Goal: Information Seeking & Learning: Find specific fact

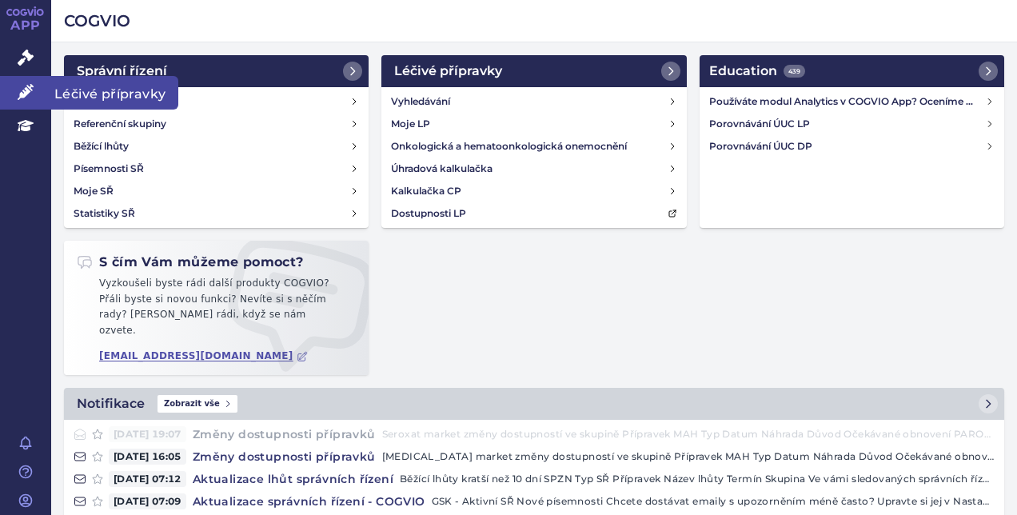
click at [26, 99] on icon at bounding box center [26, 92] width 16 height 16
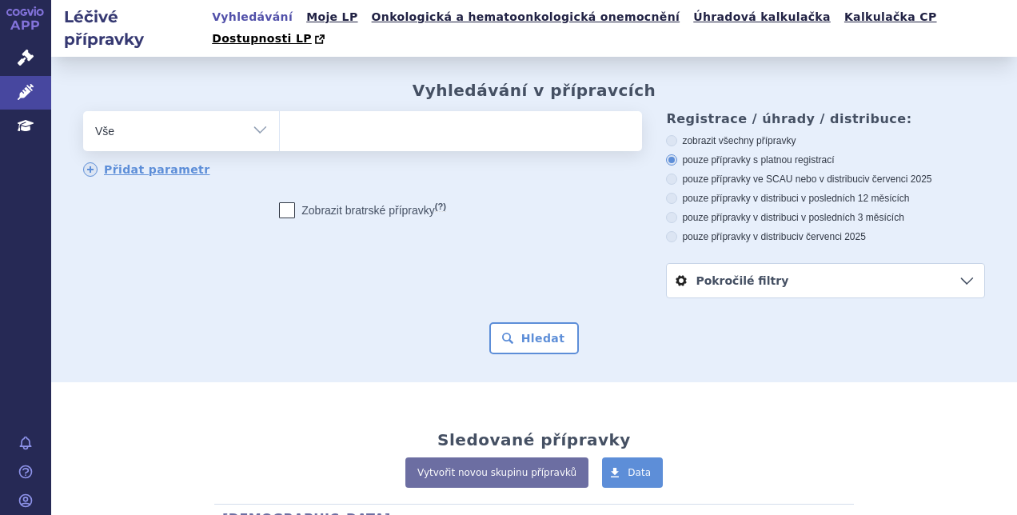
click at [384, 111] on ul at bounding box center [459, 128] width 358 height 34
click at [280, 110] on select at bounding box center [279, 130] width 1 height 40
type input "la"
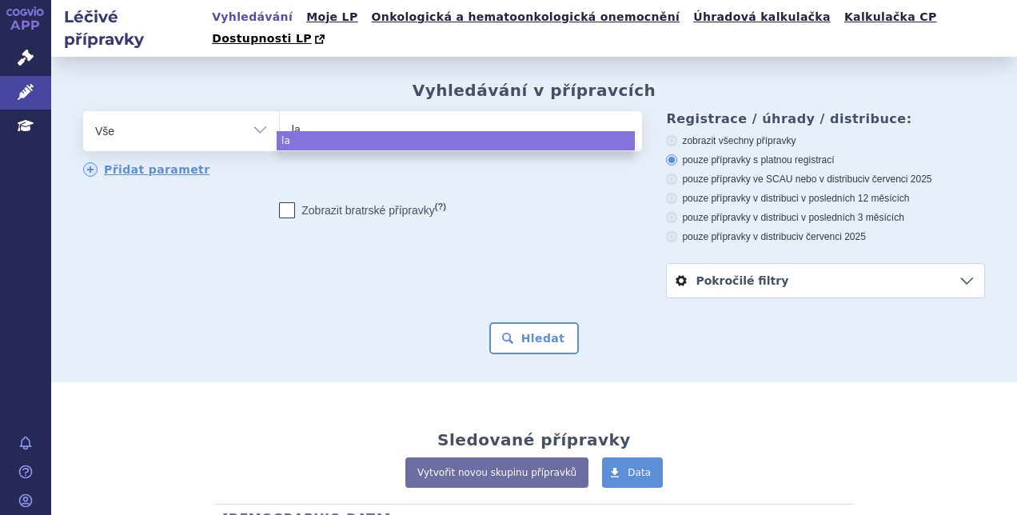
type input "lac"
type input "la"
type input "l"
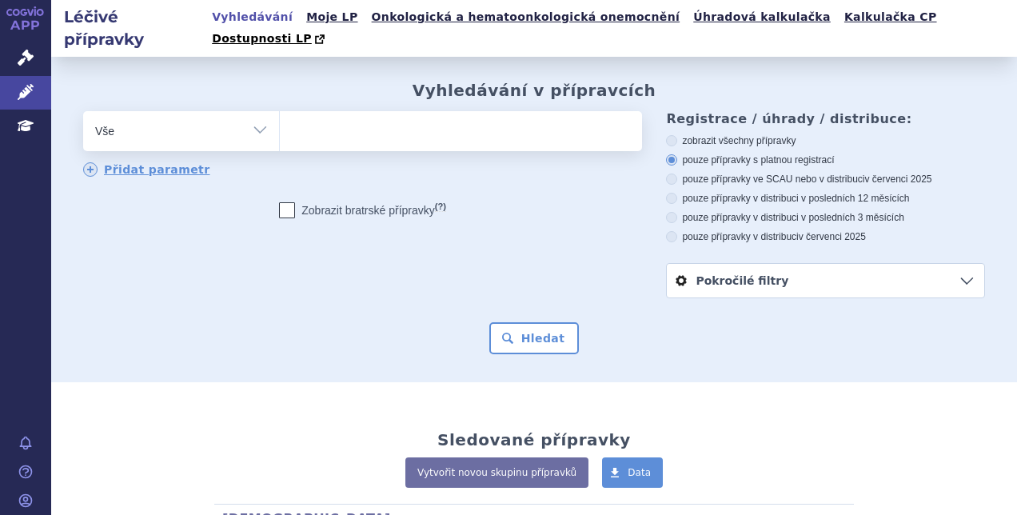
type input "Počáteční dávka je 2 mg jednou denně."
select select "Počáteční dávka je 2 mg jednou denně."
click at [567, 124] on span "×" at bounding box center [572, 129] width 10 height 10
click at [280, 110] on select "Počáteční dávka je 2 mg jednou denně." at bounding box center [279, 130] width 1 height 40
select select
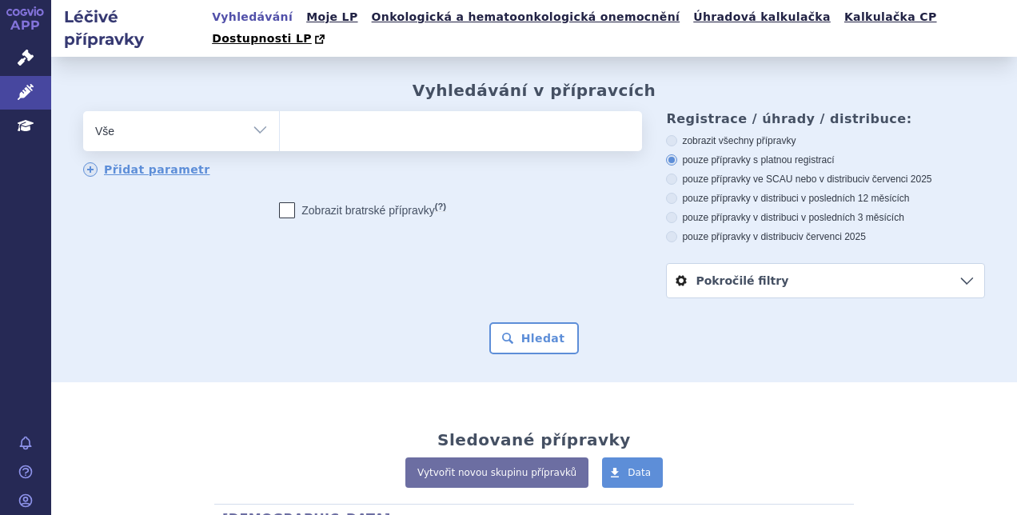
paste input "LACIDIPIN"
type input "LACIDIPIN"
select select "LACIDIPIN"
click at [504, 322] on button "Hledat" at bounding box center [534, 338] width 90 height 32
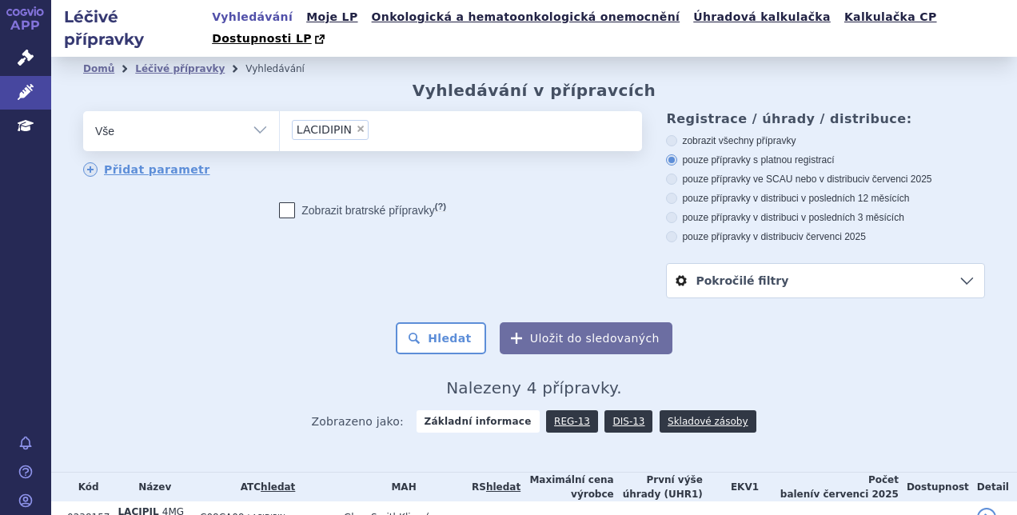
scroll to position [160, 0]
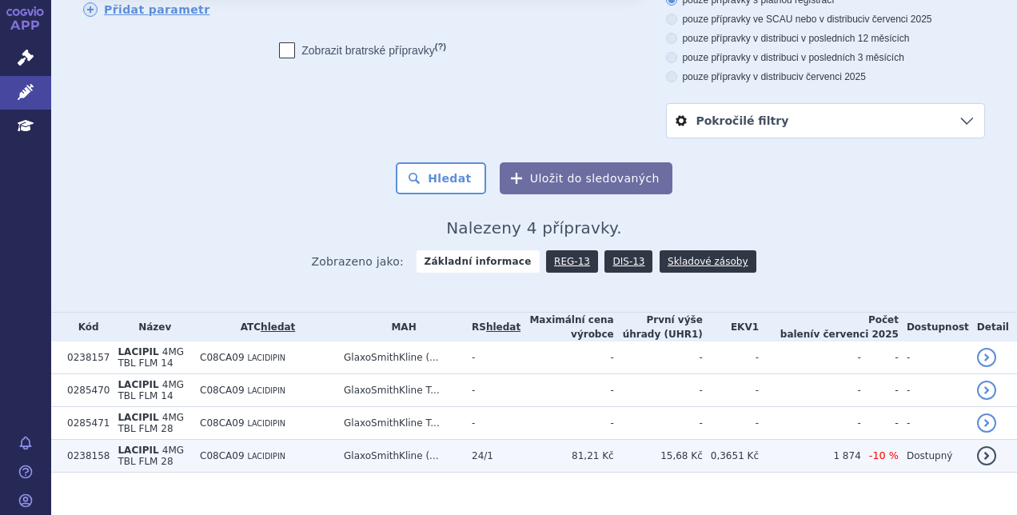
click at [457, 440] on td "GlaxoSmithKline (..." at bounding box center [400, 456] width 128 height 33
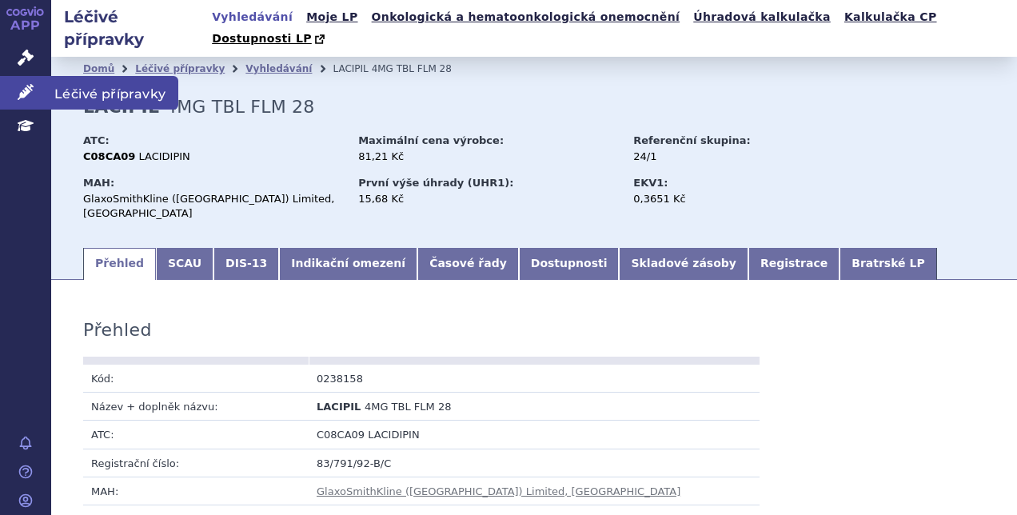
click at [27, 89] on icon at bounding box center [26, 92] width 16 height 16
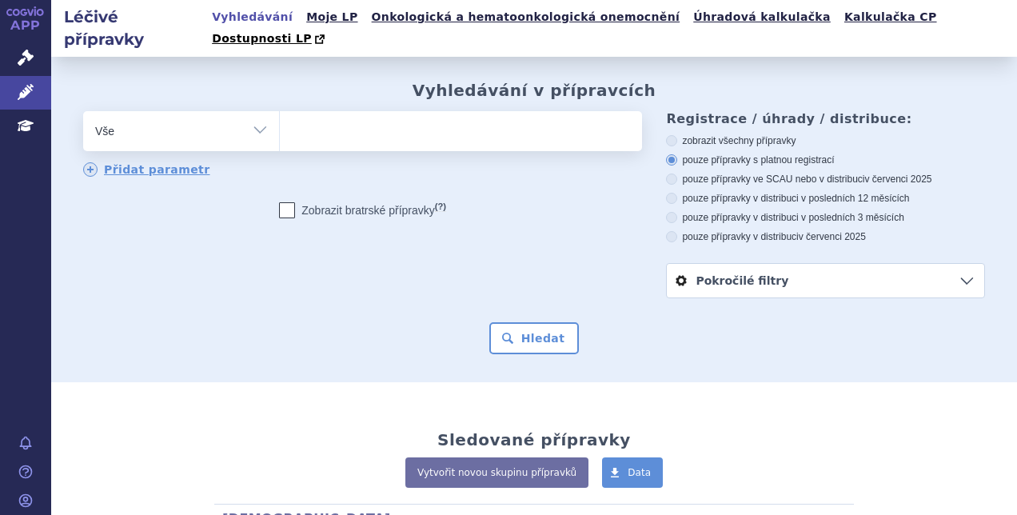
click at [350, 111] on ul at bounding box center [459, 128] width 358 height 34
click at [280, 110] on select at bounding box center [279, 130] width 1 height 40
type input "ser"
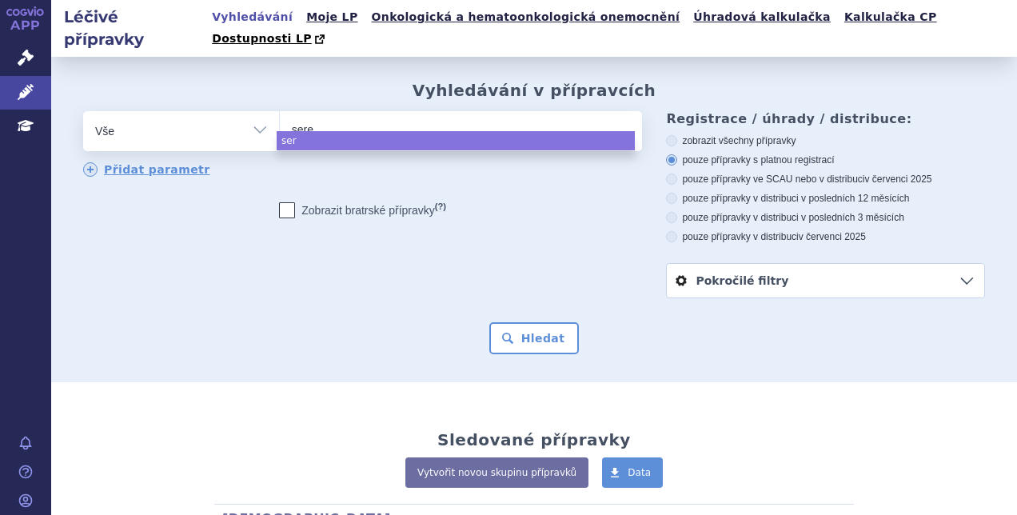
type input "seret"
type input "seretid"
type input "[MEDICAL_DATA]"
select select "[MEDICAL_DATA]"
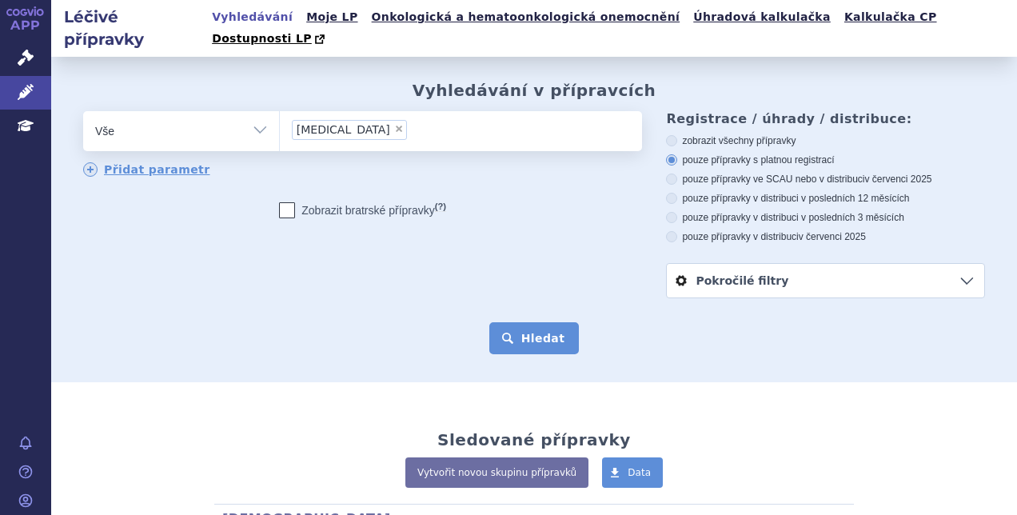
click at [516, 322] on button "Hledat" at bounding box center [534, 338] width 90 height 32
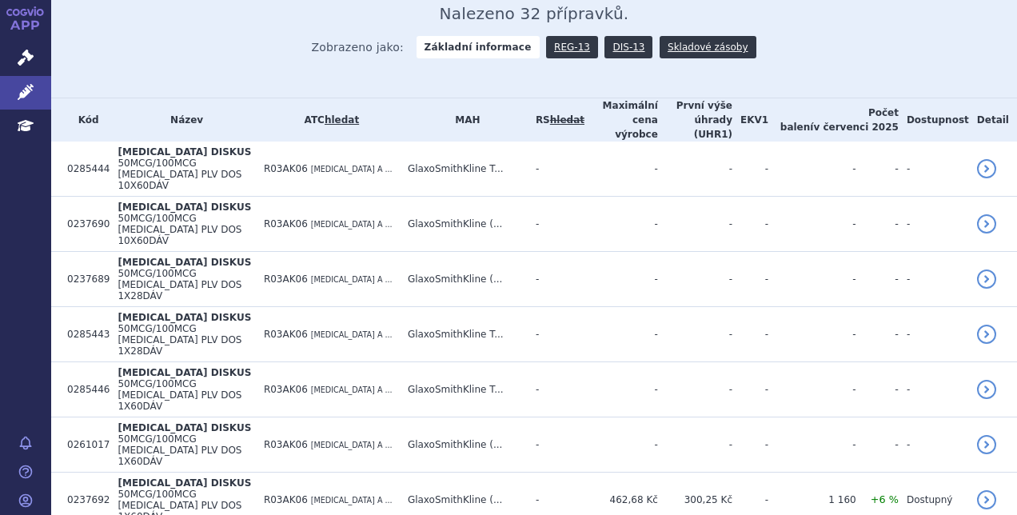
scroll to position [377, 0]
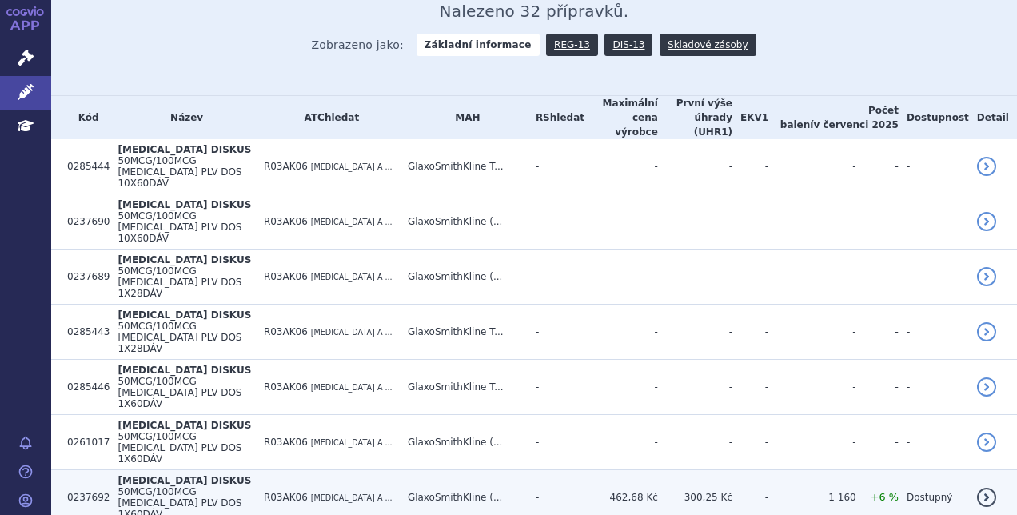
click at [400, 470] on td "R03AK06 SALMETEROL A ..." at bounding box center [328, 497] width 144 height 55
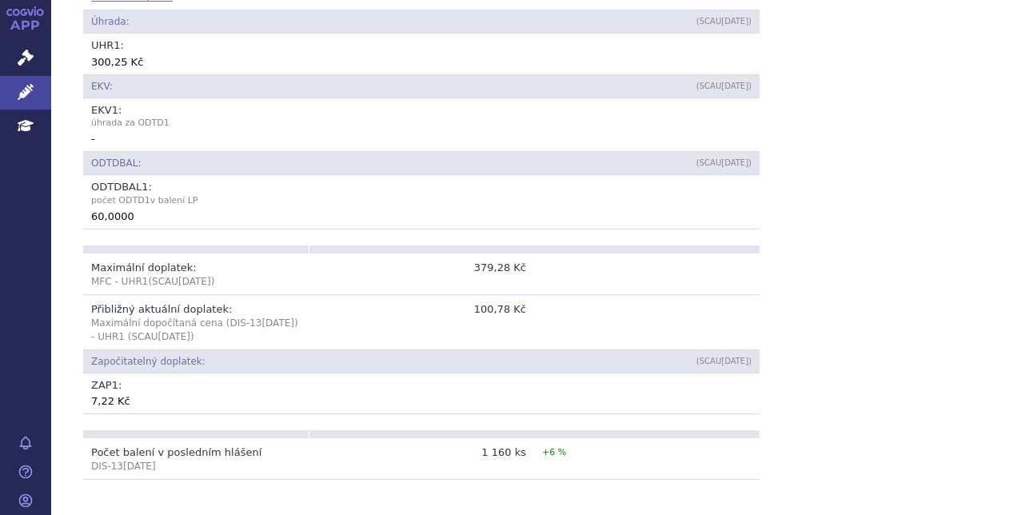
scroll to position [891, 0]
drag, startPoint x: 480, startPoint y: 253, endPoint x: 539, endPoint y: 252, distance: 59.2
click at [539, 293] on tr "Přibližný aktuální doplatek: Maximální dopočítaná cena (DIS-13 Jul 2025 ) - UHR…" at bounding box center [421, 320] width 677 height 55
drag, startPoint x: 539, startPoint y: 252, endPoint x: 506, endPoint y: 249, distance: 32.9
click at [506, 293] on td "100,78 Kč" at bounding box center [422, 320] width 226 height 55
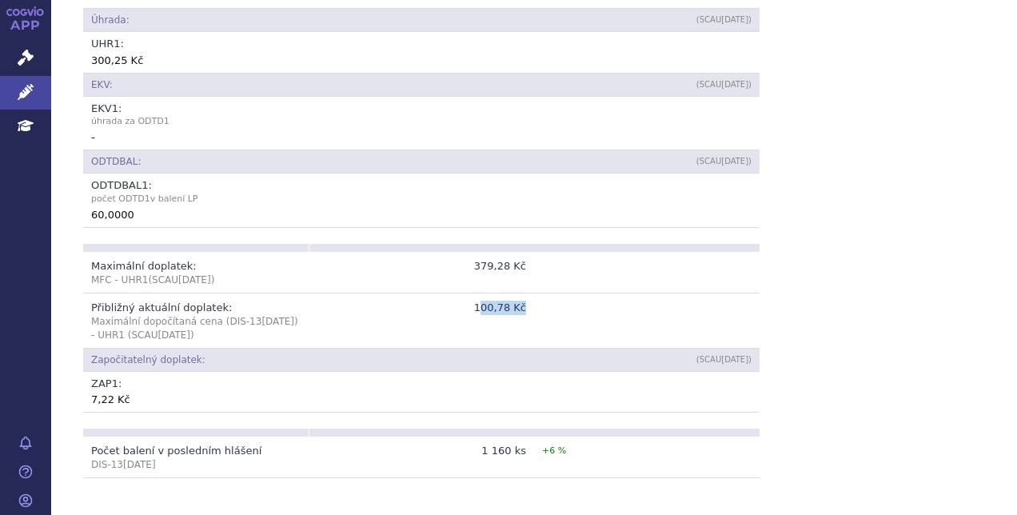
click at [479, 293] on td "100,78 Kč" at bounding box center [422, 320] width 226 height 55
drag, startPoint x: 475, startPoint y: 250, endPoint x: 541, endPoint y: 250, distance: 65.6
click at [541, 293] on tr "Přibližný aktuální doplatek: Maximální dopočítaná cena (DIS-13 Jul 2025 ) - UHR…" at bounding box center [421, 320] width 677 height 55
drag, startPoint x: 541, startPoint y: 250, endPoint x: 511, endPoint y: 253, distance: 29.8
click at [511, 293] on td "100,78 Kč" at bounding box center [422, 320] width 226 height 55
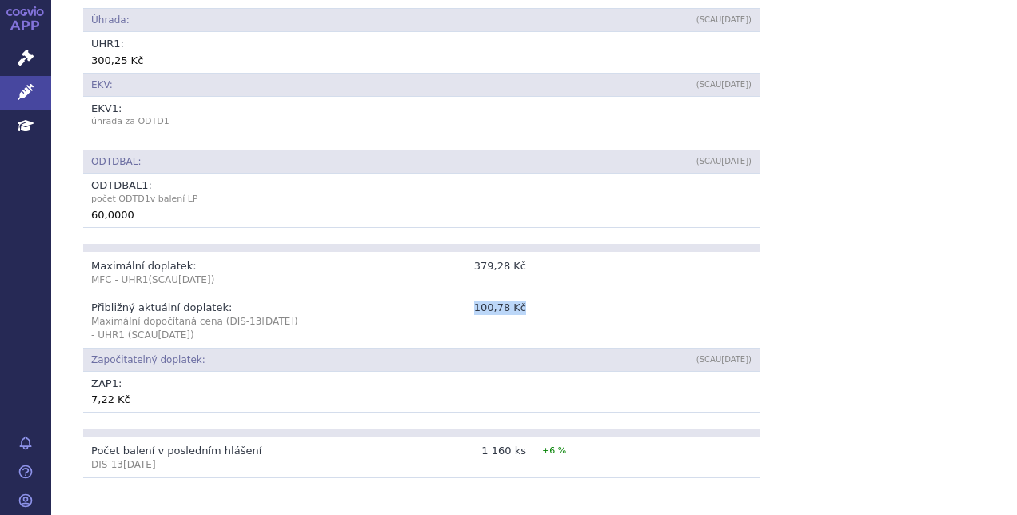
click at [511, 293] on td "100,78 Kč" at bounding box center [422, 320] width 226 height 55
drag, startPoint x: 511, startPoint y: 253, endPoint x: 485, endPoint y: 254, distance: 25.6
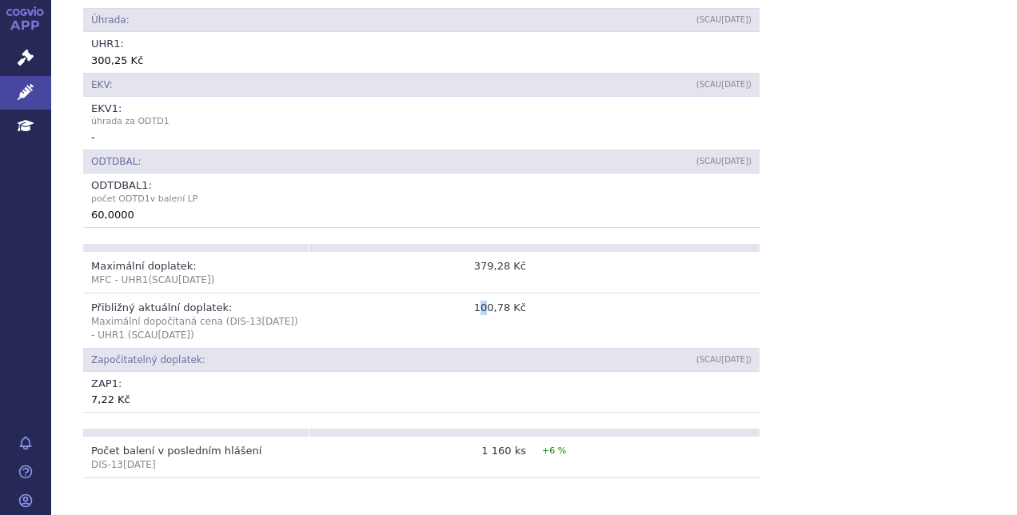
click at [485, 293] on td "100,78 Kč" at bounding box center [422, 320] width 226 height 55
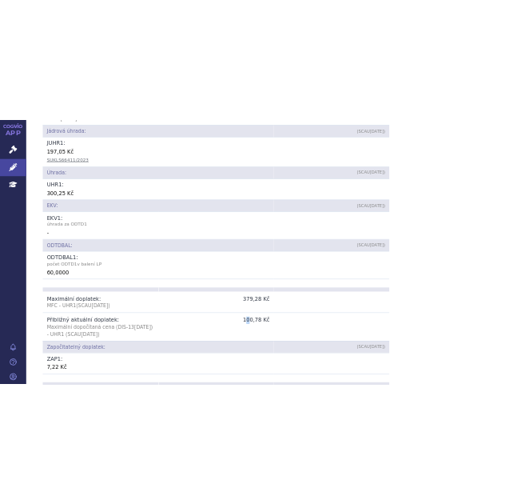
scroll to position [809, 0]
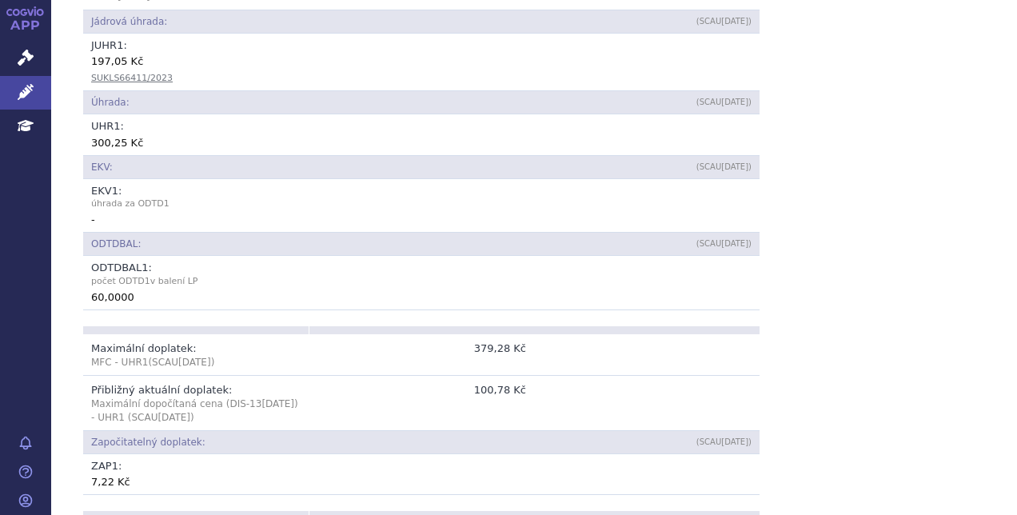
click at [758, 277] on div "Přehled Kód: 0237692 Název + doplněk názvu: SERETIDE DISKUS 50MCG/100MCG INH PL…" at bounding box center [534, 328] width 966 height 1683
click at [472, 375] on td "100,78 Kč" at bounding box center [422, 402] width 226 height 55
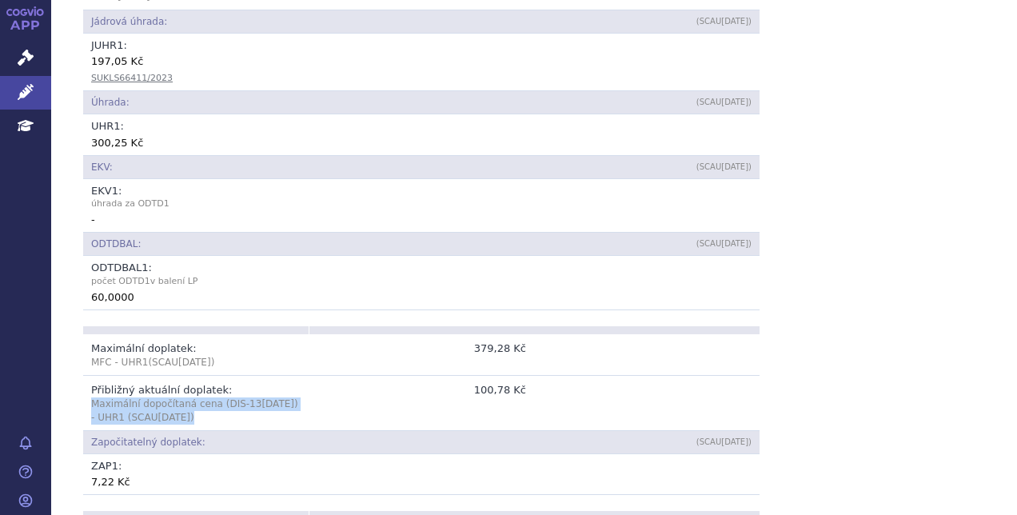
drag, startPoint x: 94, startPoint y: 350, endPoint x: 205, endPoint y: 363, distance: 111.1
click at [205, 397] on p "Maximální dopočítaná cena (DIS-13 Jul 2025 ) - UHR1 (SCAU Aug 2025 )" at bounding box center [196, 410] width 210 height 27
click at [160, 412] on span "[DATE]" at bounding box center [174, 417] width 33 height 11
drag, startPoint x: 92, startPoint y: 350, endPoint x: 196, endPoint y: 366, distance: 105.2
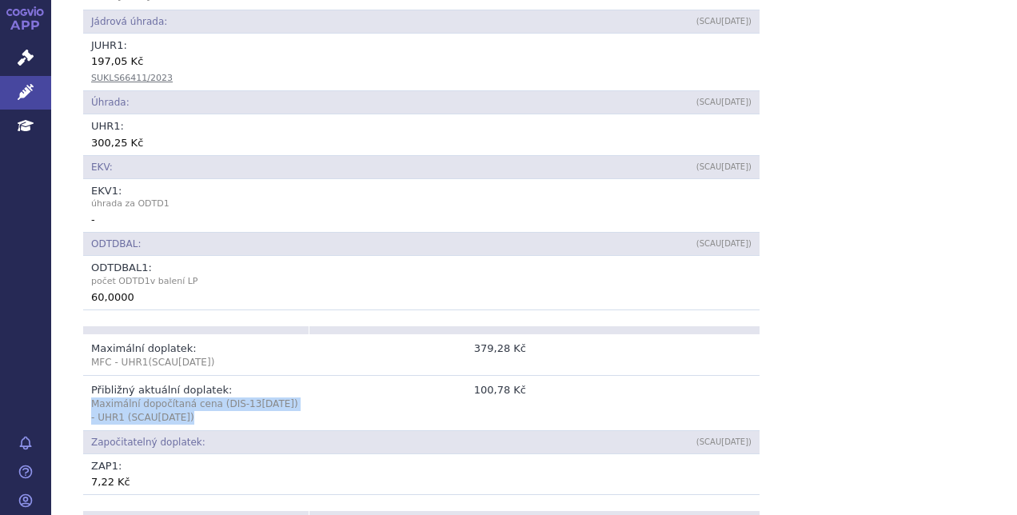
click at [196, 397] on p "Maximální dopočítaná cena (DIS-13 Jul 2025 ) - UHR1 (SCAU Aug 2025 )" at bounding box center [196, 410] width 210 height 27
click at [229, 397] on p "Maximální dopočítaná cena (DIS-13 Jul 2025 ) - UHR1 (SCAU Aug 2025 )" at bounding box center [196, 410] width 210 height 27
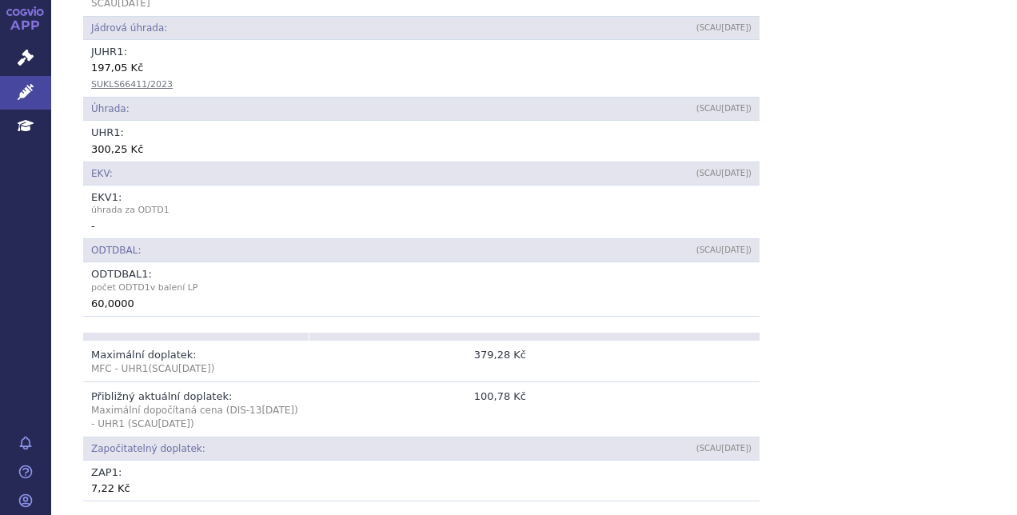
scroll to position [804, 0]
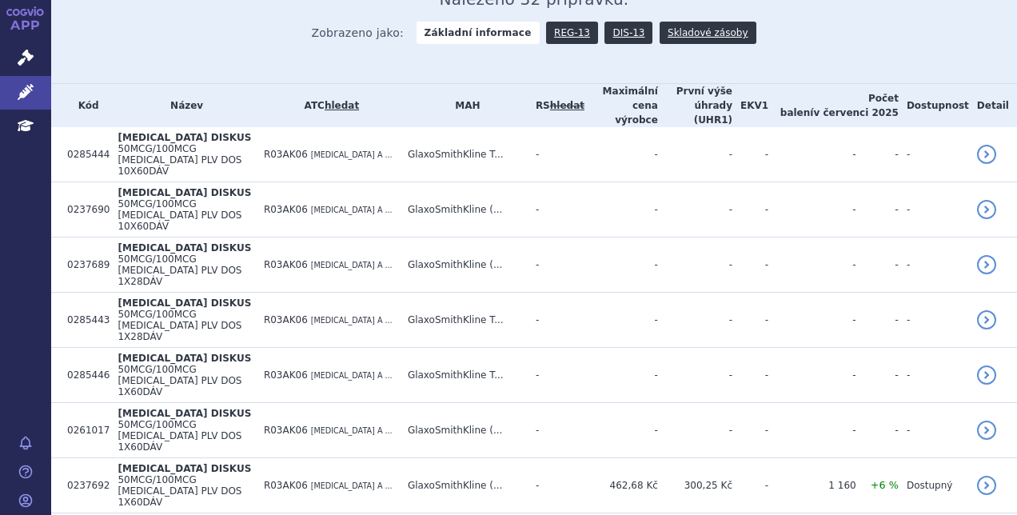
scroll to position [389, 0]
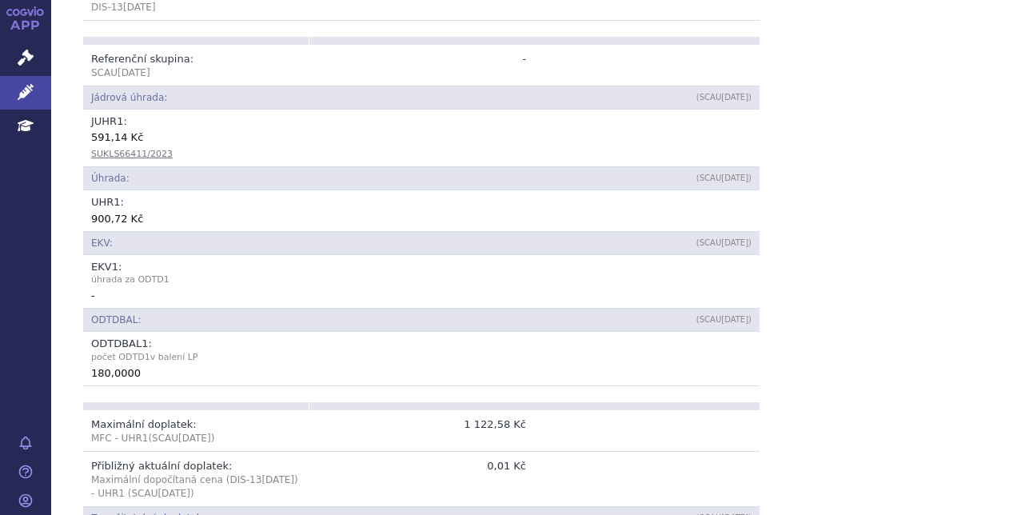
scroll to position [741, 0]
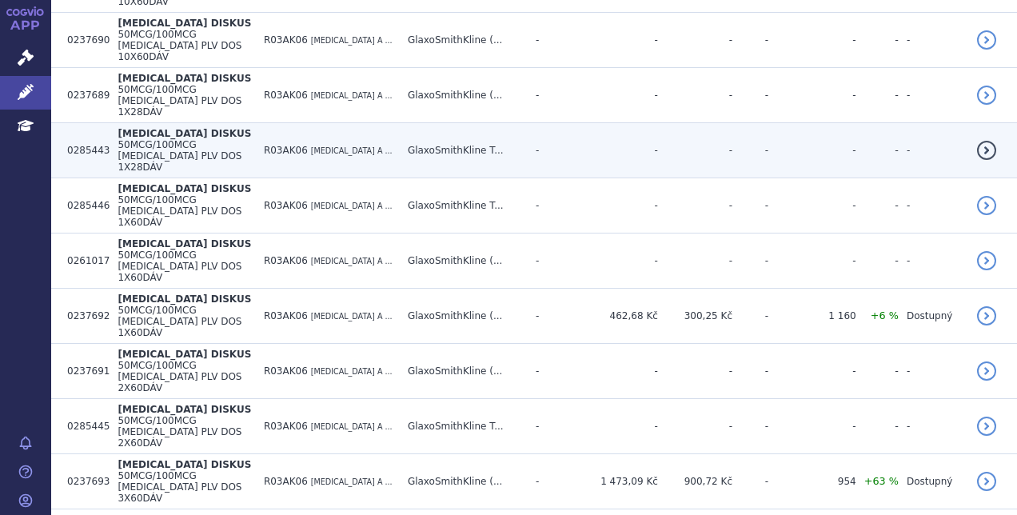
scroll to position [586, 0]
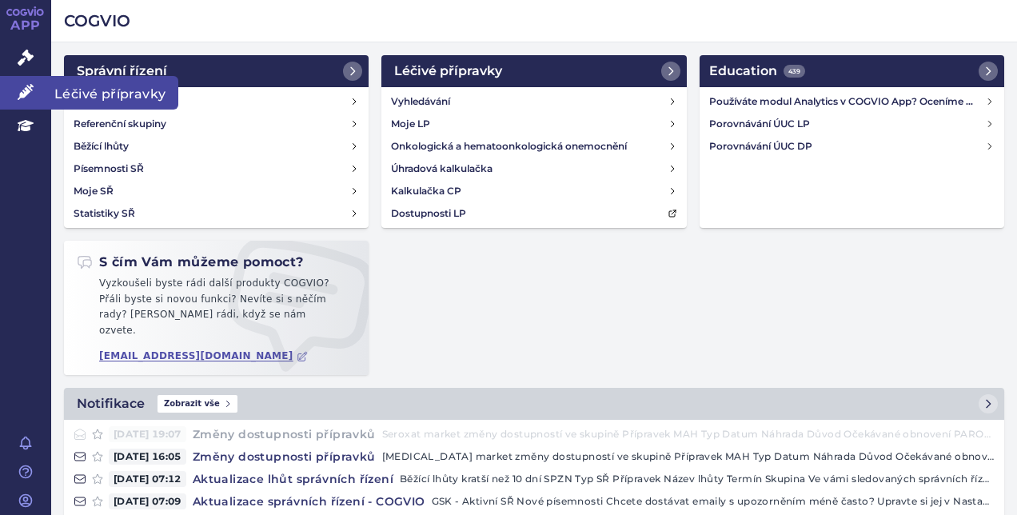
click at [43, 83] on link "Léčivé přípravky" at bounding box center [25, 93] width 51 height 34
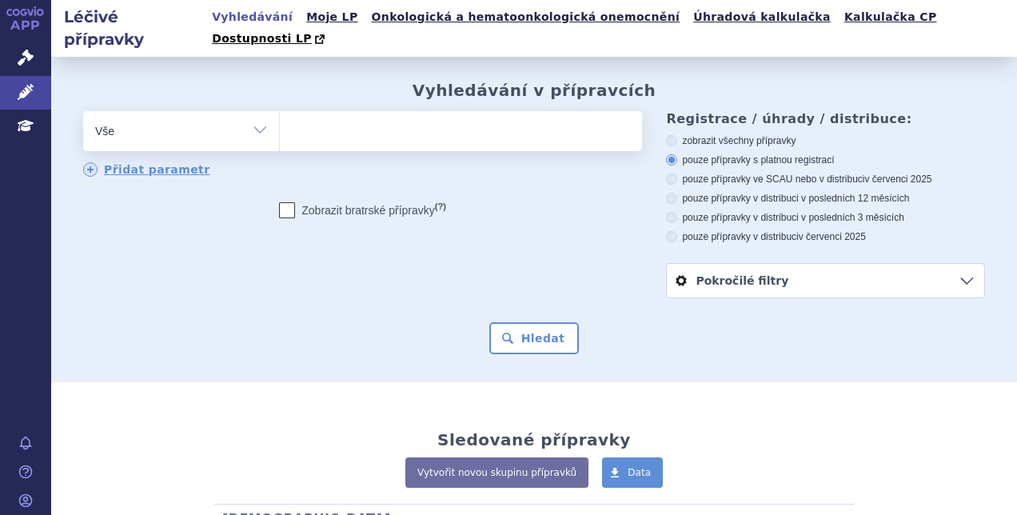
click at [352, 115] on ul at bounding box center [459, 128] width 358 height 34
click at [280, 115] on select at bounding box center [279, 130] width 1 height 40
paste input "LAMIVUDIN"
type input "LAMIVUDIN"
select select "LAMIVUDIN"
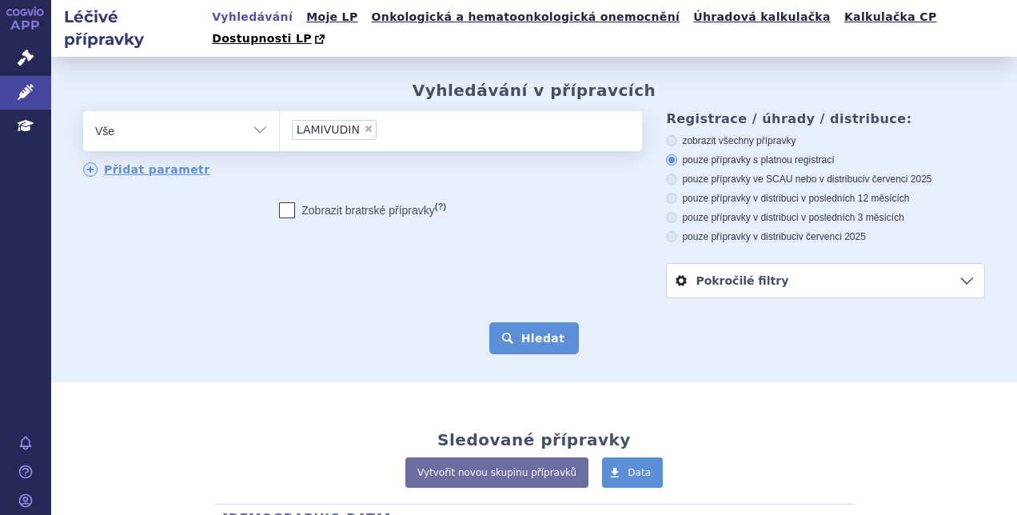
click at [544, 322] on button "Hledat" at bounding box center [534, 338] width 90 height 32
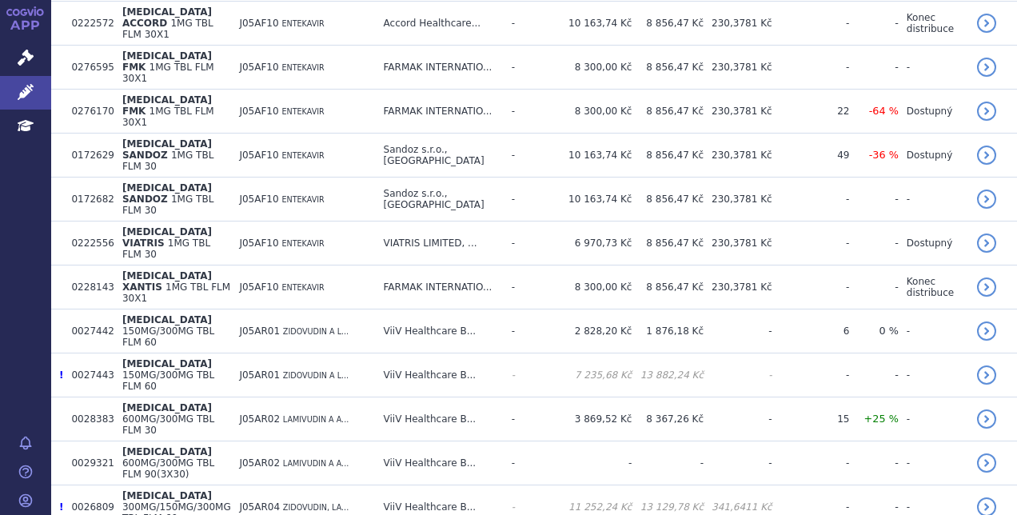
scroll to position [1857, 0]
